Goal: Transaction & Acquisition: Purchase product/service

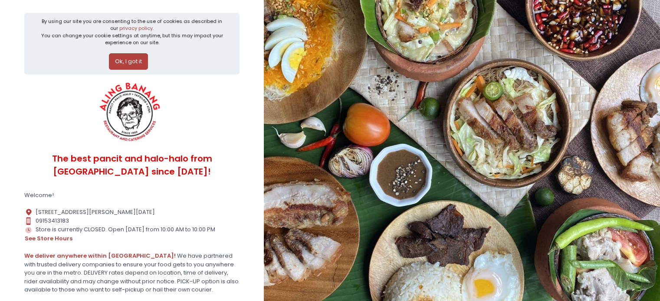
click at [122, 62] on button "Ok, I got it" at bounding box center [128, 61] width 39 height 16
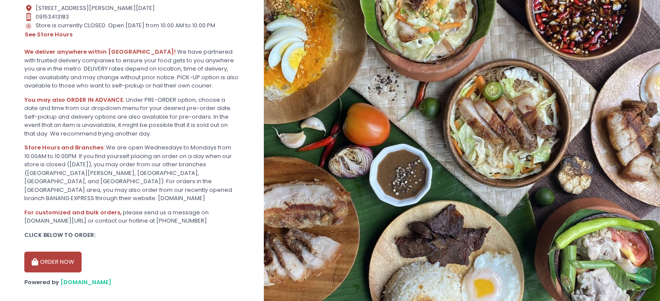
scroll to position [143, 0]
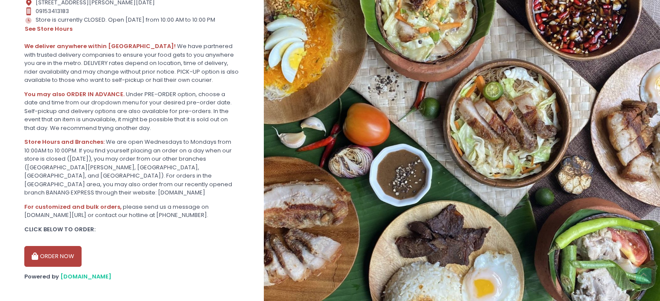
click at [42, 246] on button "ORDER NOW" at bounding box center [52, 256] width 57 height 21
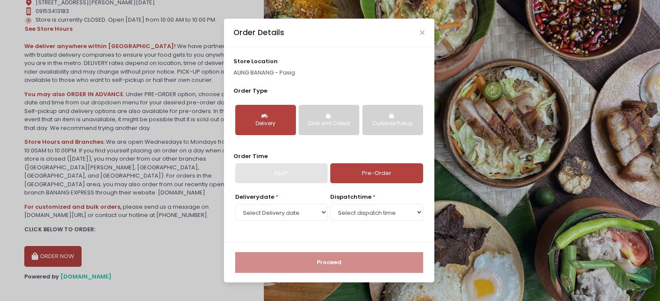
click at [328, 118] on icon "button" at bounding box center [329, 116] width 7 height 5
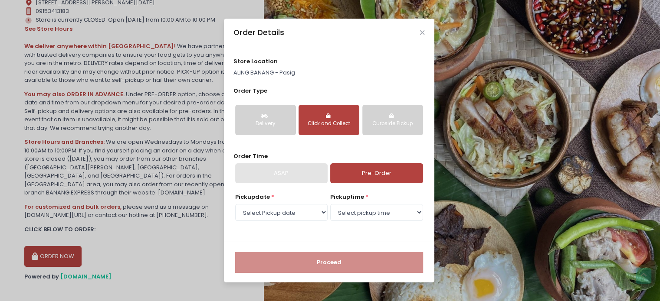
click at [393, 118] on icon "button" at bounding box center [392, 116] width 7 height 5
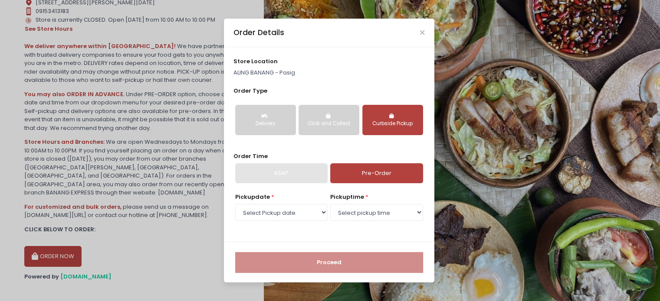
click at [343, 122] on div "Click and Collect" at bounding box center [329, 124] width 49 height 8
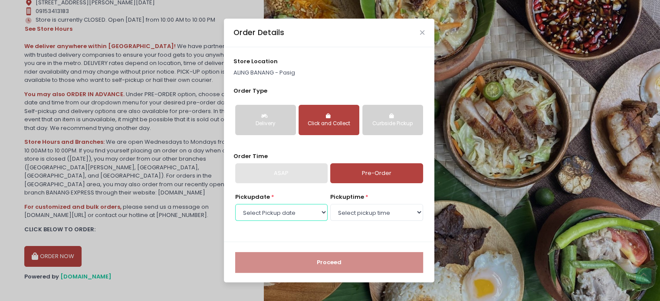
click at [316, 216] on select "Select Pickup date [DATE] [DATE] [DATE] [DATE] [DATE] [DATE] [DATE] [DATE] [DAT…" at bounding box center [281, 212] width 92 height 16
select select "[DATE]"
click at [235, 204] on select "Select Pickup date [DATE] [DATE] [DATE] [DATE] [DATE] [DATE] [DATE] [DATE] [DAT…" at bounding box center [281, 212] width 92 height 16
click at [364, 213] on select "Select pickup time 10:00 AM - 10:30 AM 10:30 AM - 11:00 AM 11:00 AM - 11:30 AM …" at bounding box center [376, 212] width 92 height 16
select select "15:00"
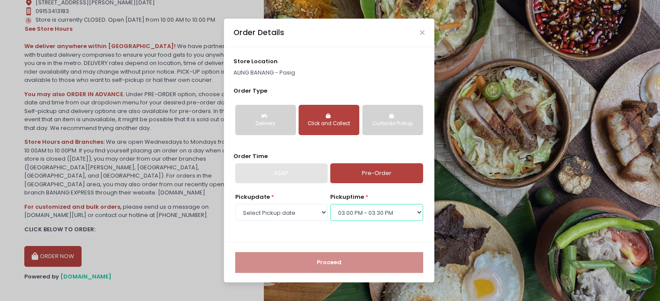
click at [330, 204] on select "Select pickup time 10:00 AM - 10:30 AM 10:30 AM - 11:00 AM 11:00 AM - 11:30 AM …" at bounding box center [376, 212] width 92 height 16
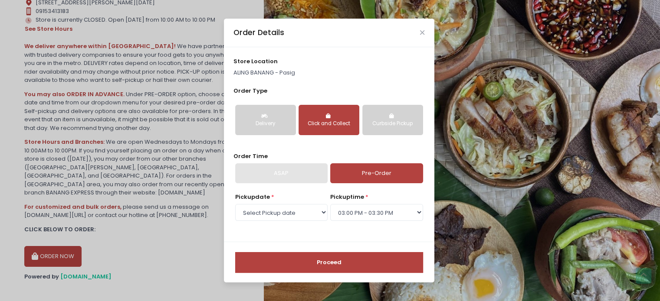
click at [272, 128] on button "Delivery" at bounding box center [265, 120] width 61 height 30
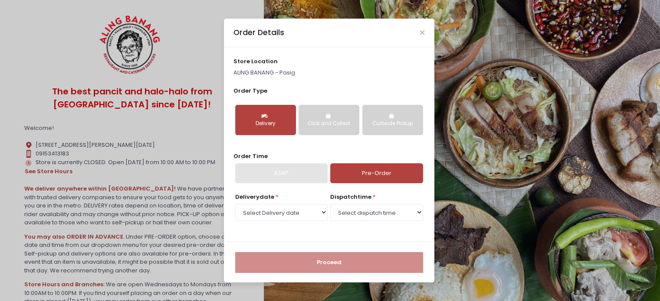
scroll to position [43, 0]
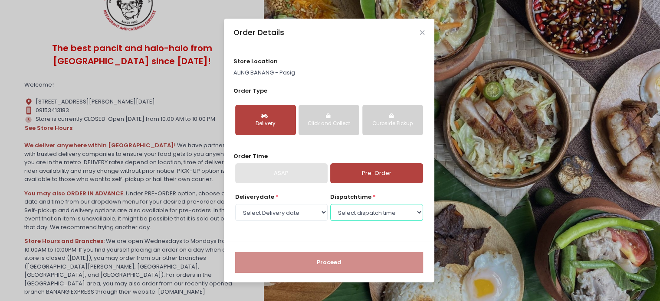
click at [375, 215] on select "Select dispatch time 10:00 AM - 10:30 AM 10:30 AM - 11:00 AM 11:00 AM - 11:30 A…" at bounding box center [376, 212] width 92 height 16
select select "15:00"
click at [330, 204] on select "Select dispatch time 10:00 AM - 10:30 AM 10:30 AM - 11:00 AM 11:00 AM - 11:30 A…" at bounding box center [376, 212] width 92 height 16
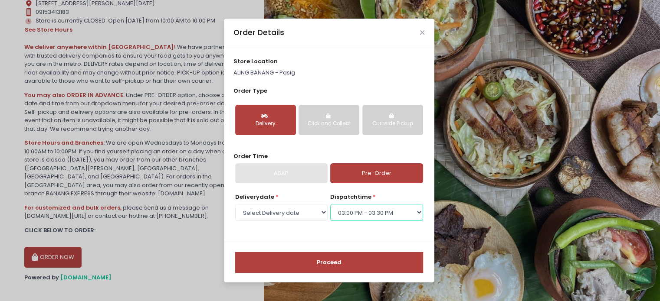
scroll to position [143, 0]
click at [346, 262] on button "Proceed" at bounding box center [329, 262] width 188 height 21
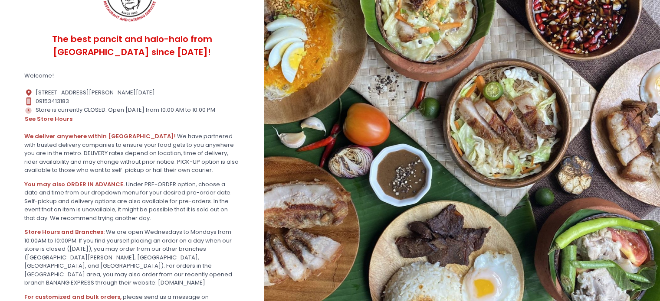
scroll to position [87, 0]
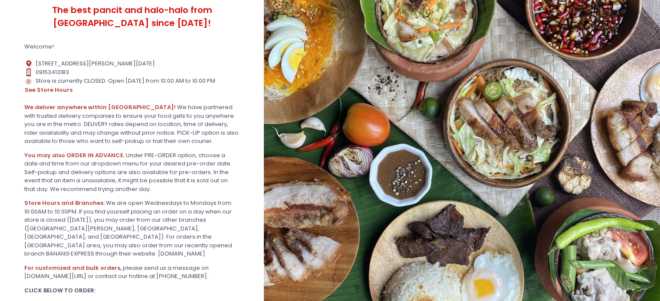
scroll to position [143, 0]
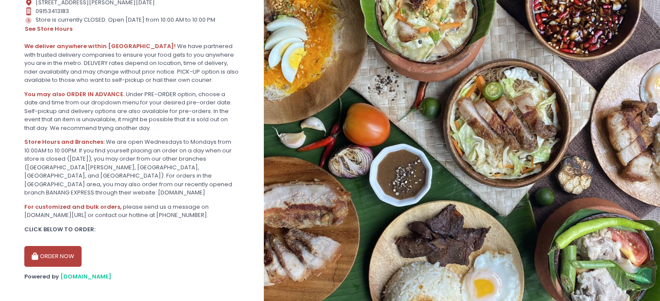
click at [66, 250] on button "ORDER NOW" at bounding box center [52, 256] width 57 height 21
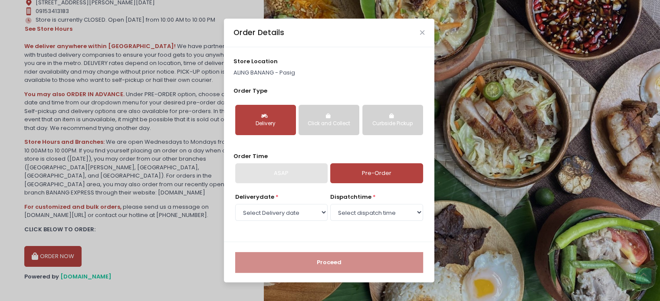
click at [328, 125] on div "Click and Collect" at bounding box center [329, 124] width 49 height 8
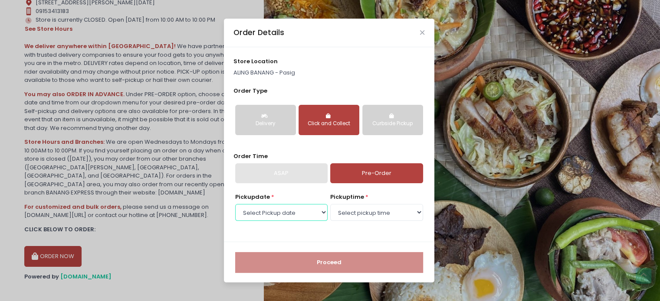
click at [321, 215] on select "Select Pickup date [DATE] [DATE] [DATE] [DATE] [DATE] [DATE] [DATE] [DATE] [DAT…" at bounding box center [281, 212] width 92 height 16
select select "[DATE]"
click at [235, 204] on select "Select Pickup date [DATE] [DATE] [DATE] [DATE] [DATE] [DATE] [DATE] [DATE] [DAT…" at bounding box center [281, 212] width 92 height 16
click at [370, 214] on select "Select pickup time 10:00 AM - 10:30 AM 10:30 AM - 11:00 AM 11:00 AM - 11:30 AM …" at bounding box center [376, 212] width 92 height 16
select select "15:00"
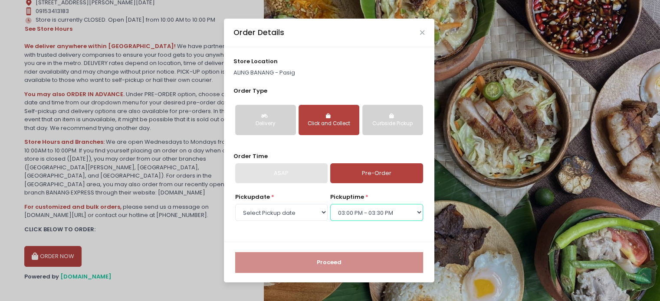
click at [330, 204] on select "Select pickup time 10:00 AM - 10:30 AM 10:30 AM - 11:00 AM 11:00 AM - 11:30 AM …" at bounding box center [376, 212] width 92 height 16
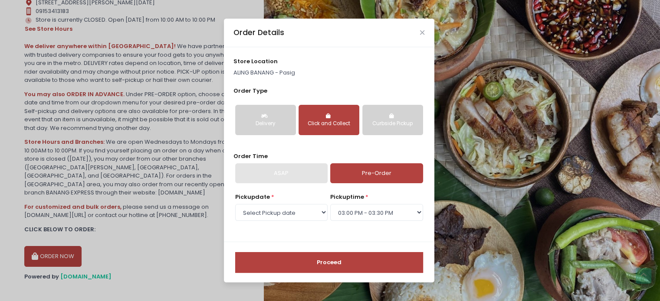
click at [334, 263] on button "Proceed" at bounding box center [329, 262] width 188 height 21
